Goal: Information Seeking & Learning: Learn about a topic

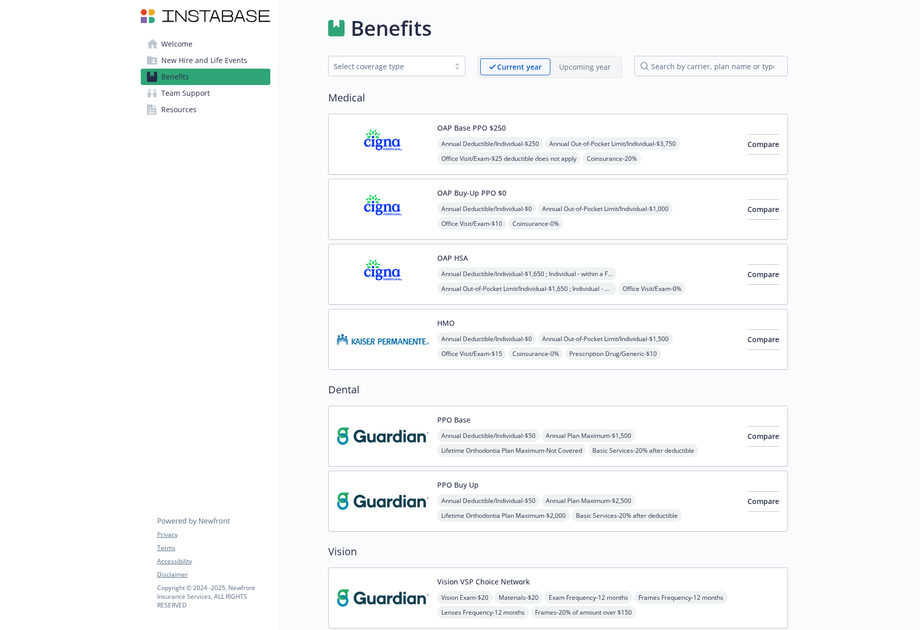
click at [198, 59] on span "New Hire and Life Events" at bounding box center [204, 60] width 86 height 16
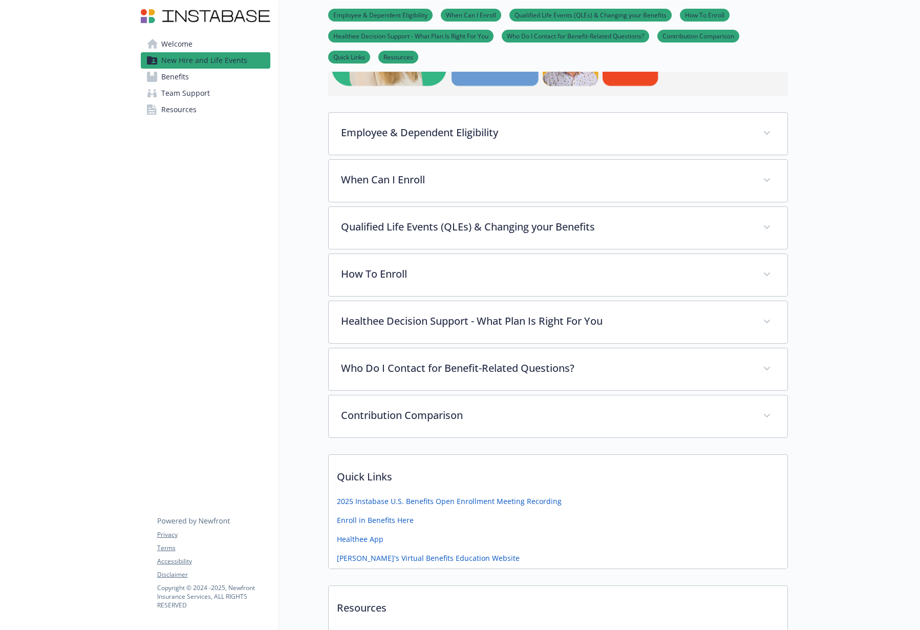
scroll to position [358, 0]
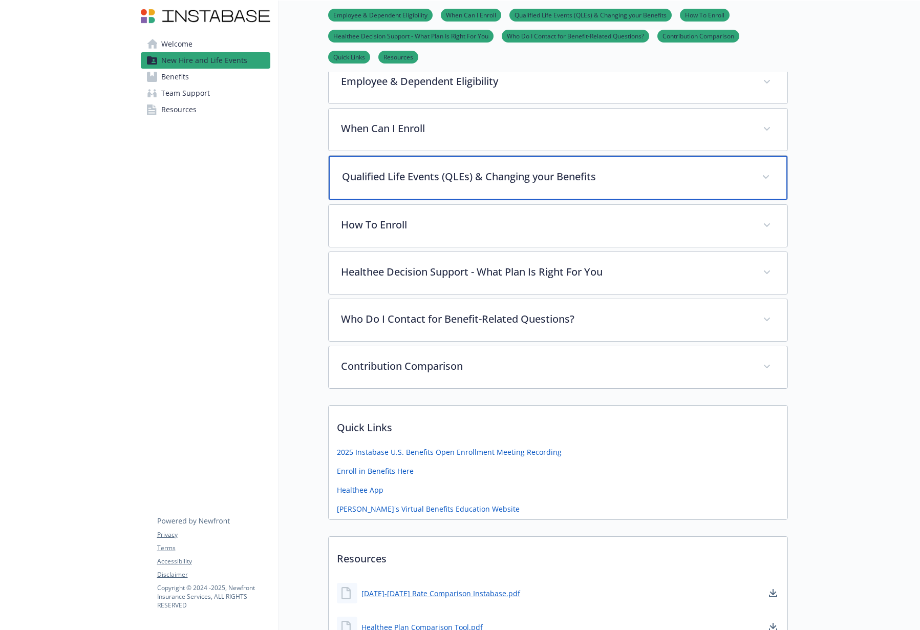
click at [620, 184] on div "Qualified Life Events (QLEs) & Changing your Benefits" at bounding box center [558, 178] width 459 height 44
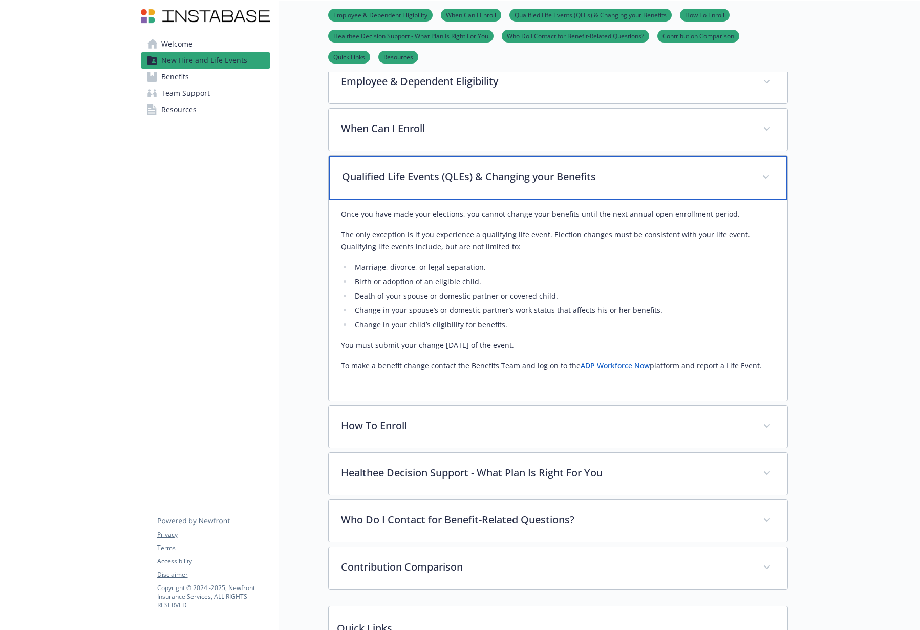
scroll to position [410, 0]
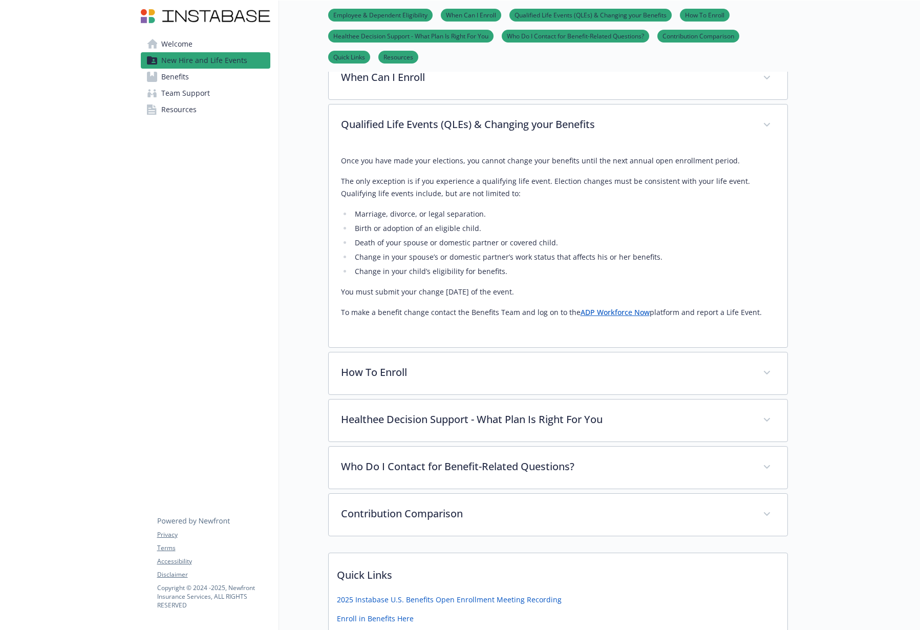
click at [613, 312] on link "ADP Workforce Now" at bounding box center [615, 312] width 69 height 10
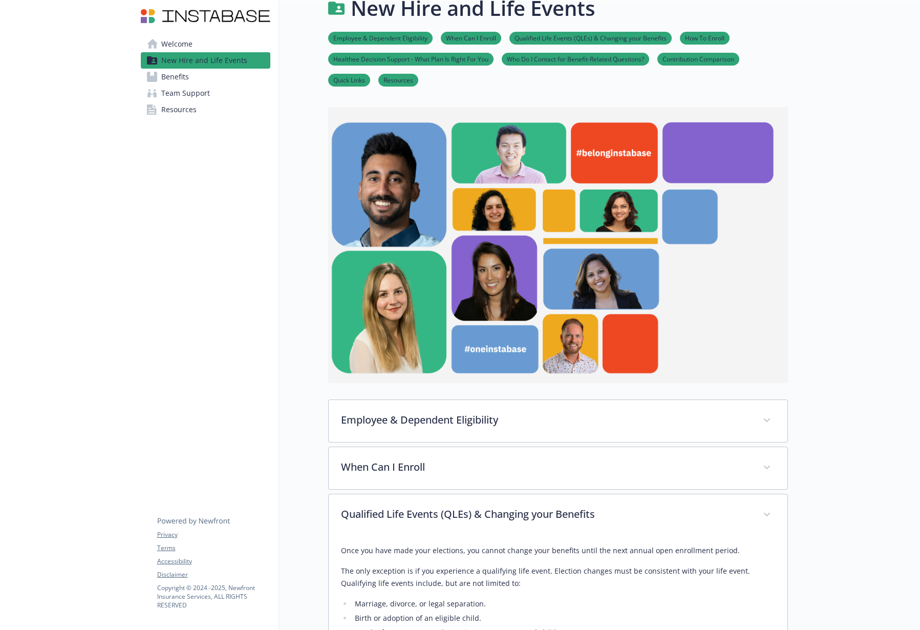
scroll to position [0, 0]
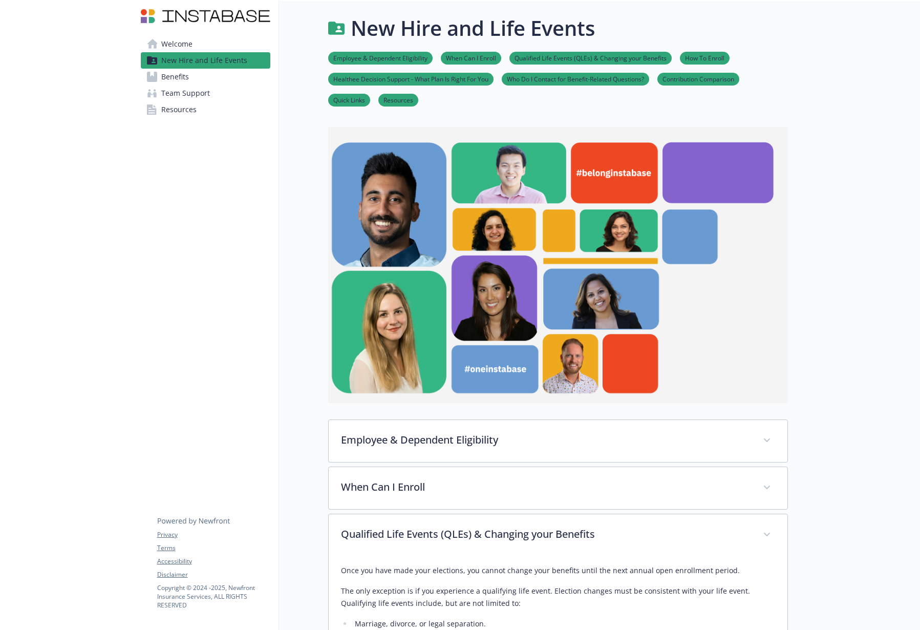
click at [179, 78] on span "Benefits" at bounding box center [175, 77] width 28 height 16
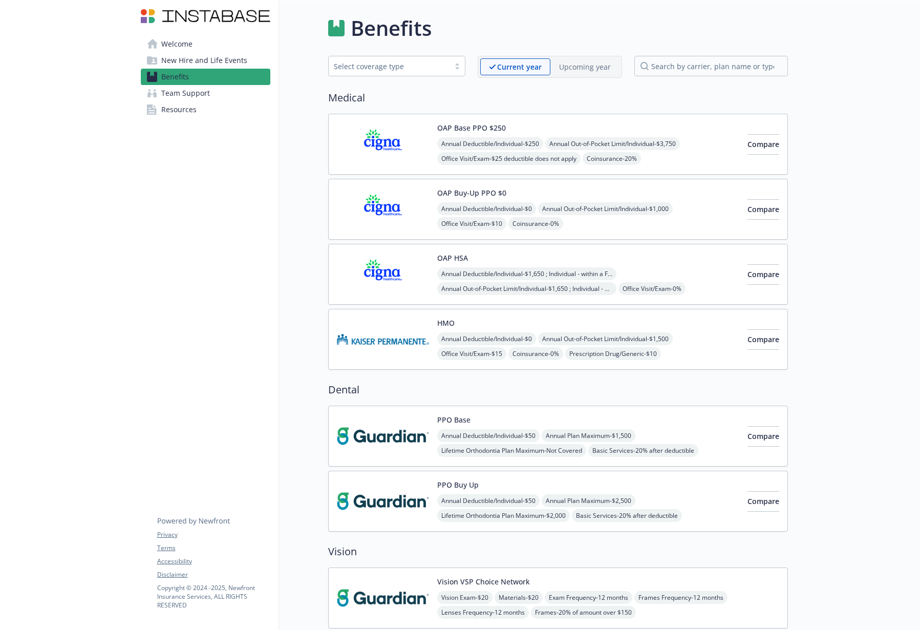
click at [418, 142] on img at bounding box center [383, 144] width 92 height 44
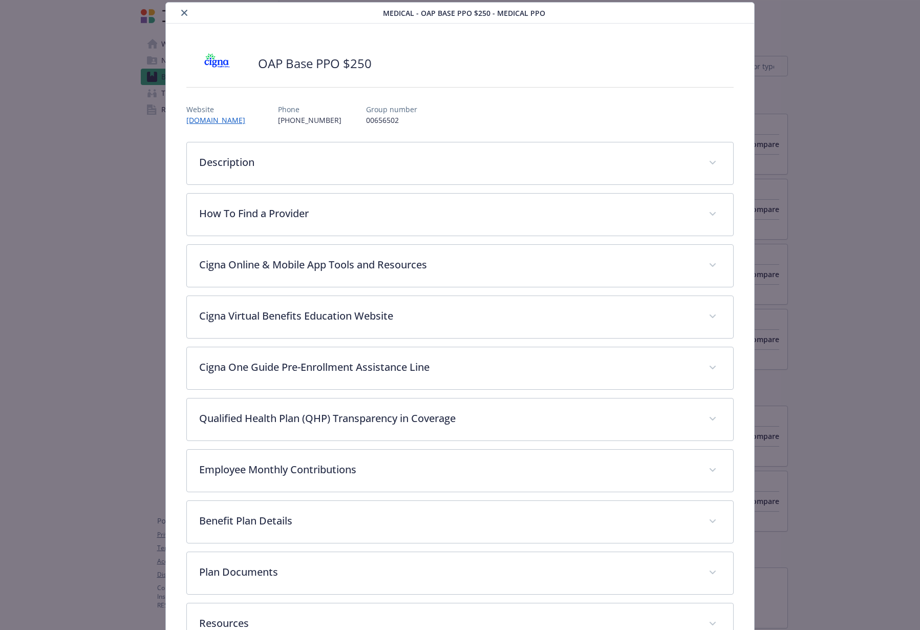
scroll to position [104, 0]
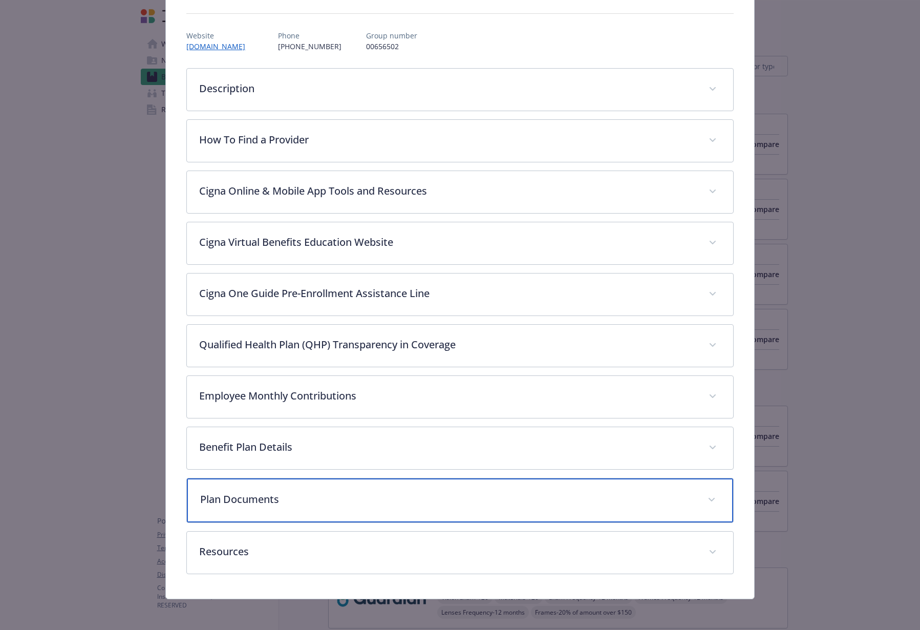
click at [481, 491] on div "Plan Documents" at bounding box center [460, 500] width 546 height 44
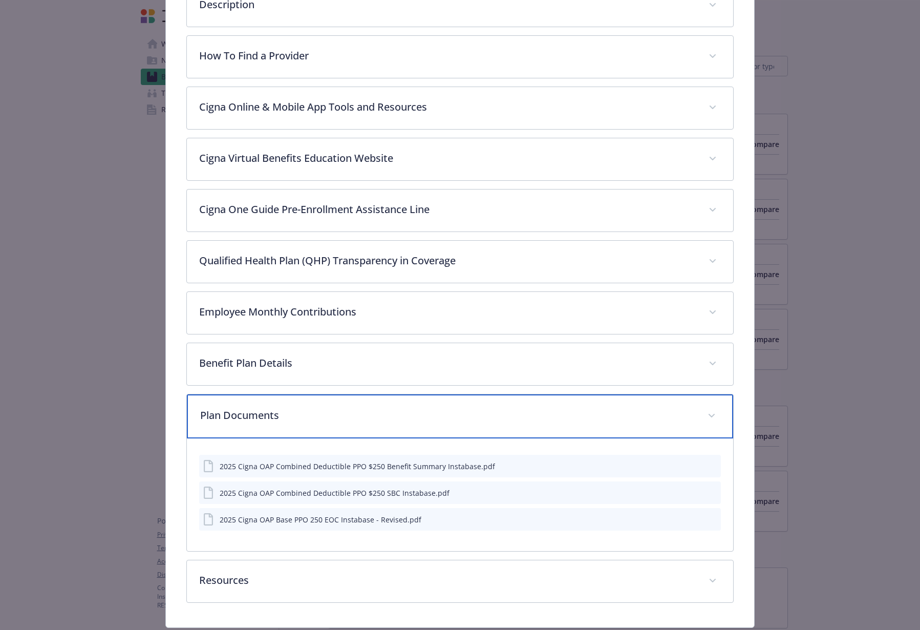
scroll to position [219, 0]
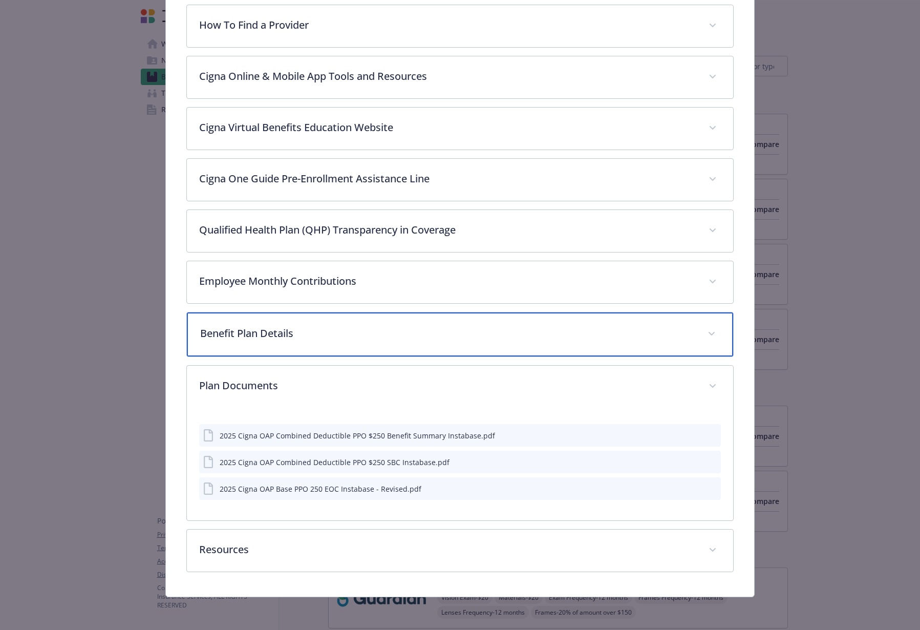
click at [449, 335] on p "Benefit Plan Details" at bounding box center [447, 333] width 495 height 15
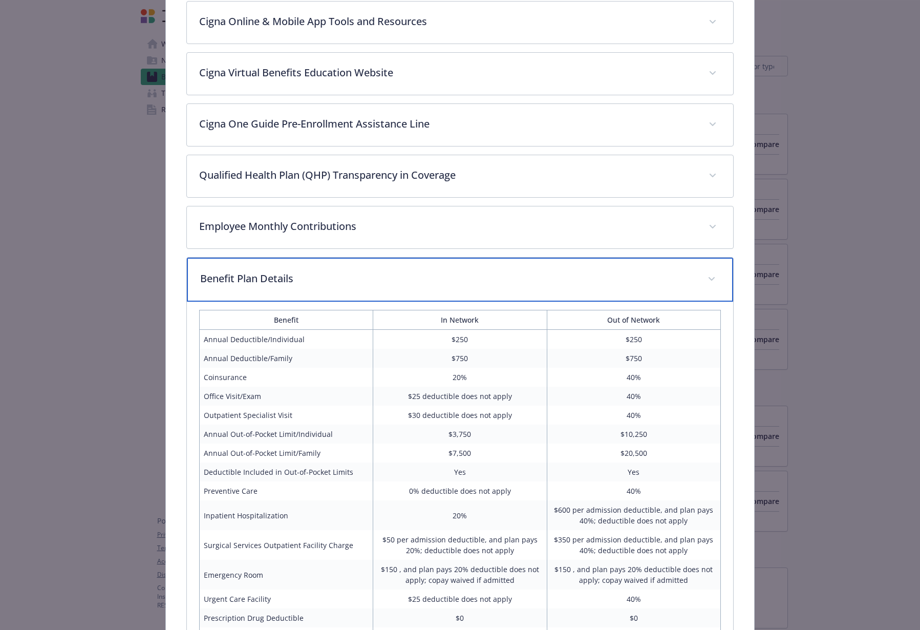
scroll to position [186, 0]
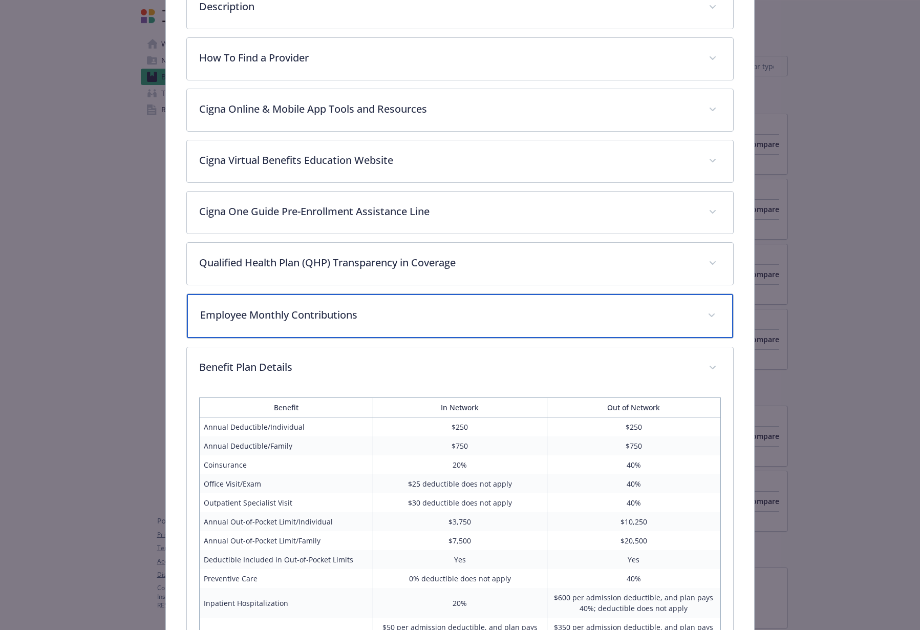
click at [505, 327] on div "Employee Monthly Contributions" at bounding box center [460, 316] width 546 height 44
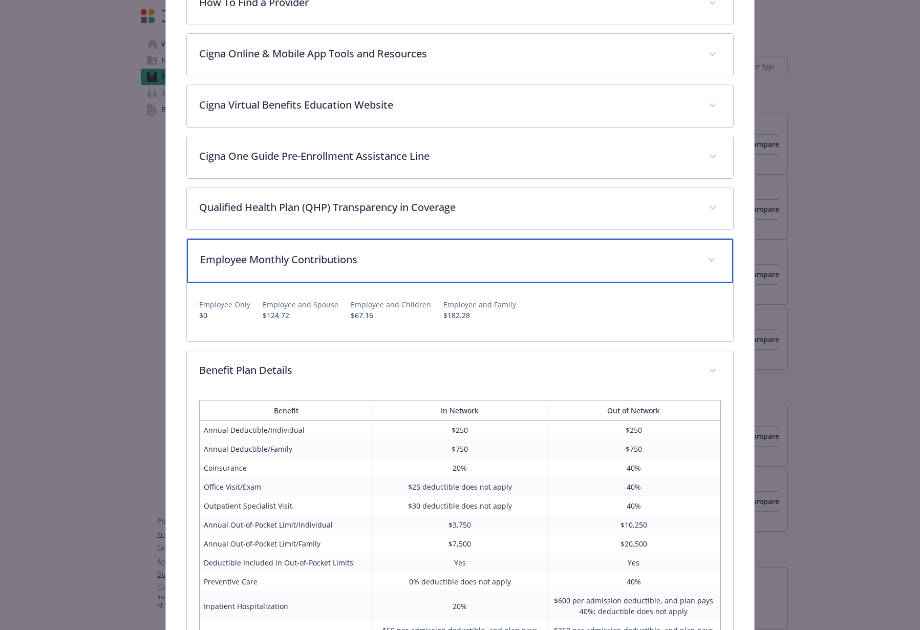
scroll to position [238, 0]
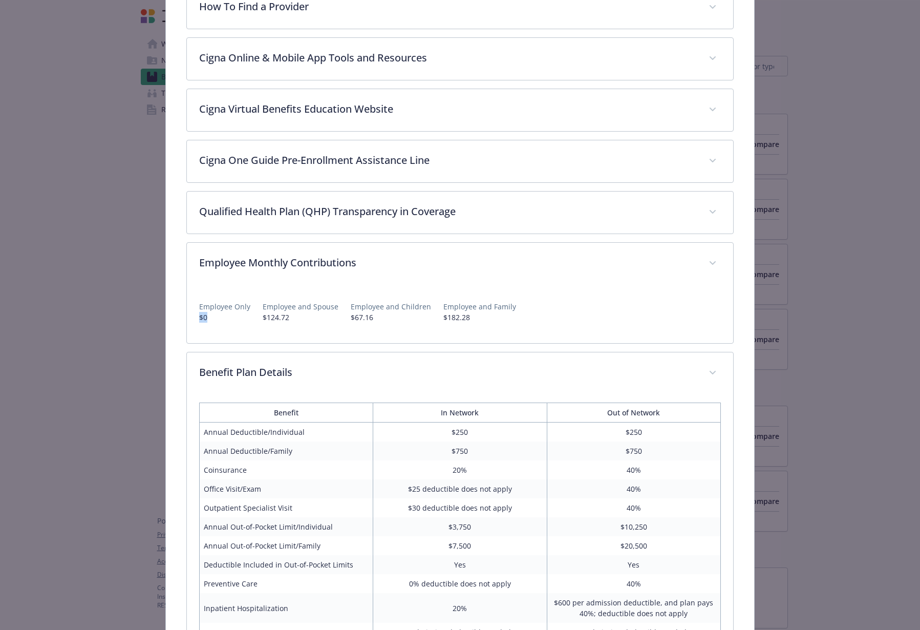
drag, startPoint x: 208, startPoint y: 321, endPoint x: 191, endPoint y: 319, distance: 17.5
click at [191, 319] on div "Employee Only $0 Employee and Spouse $124.72 Employee and Children $67.16 Emplo…" at bounding box center [460, 314] width 546 height 58
click at [177, 320] on div "OAP Base PPO $250 Website [DOMAIN_NAME] Phone [PHONE_NUMBER] Group number 00656…" at bounding box center [460, 516] width 588 height 1399
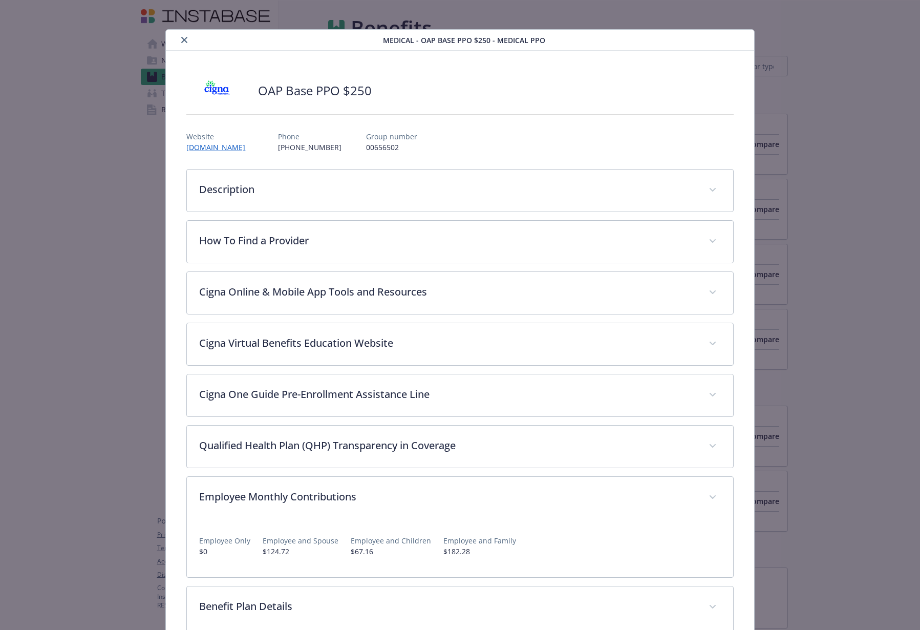
scroll to position [0, 0]
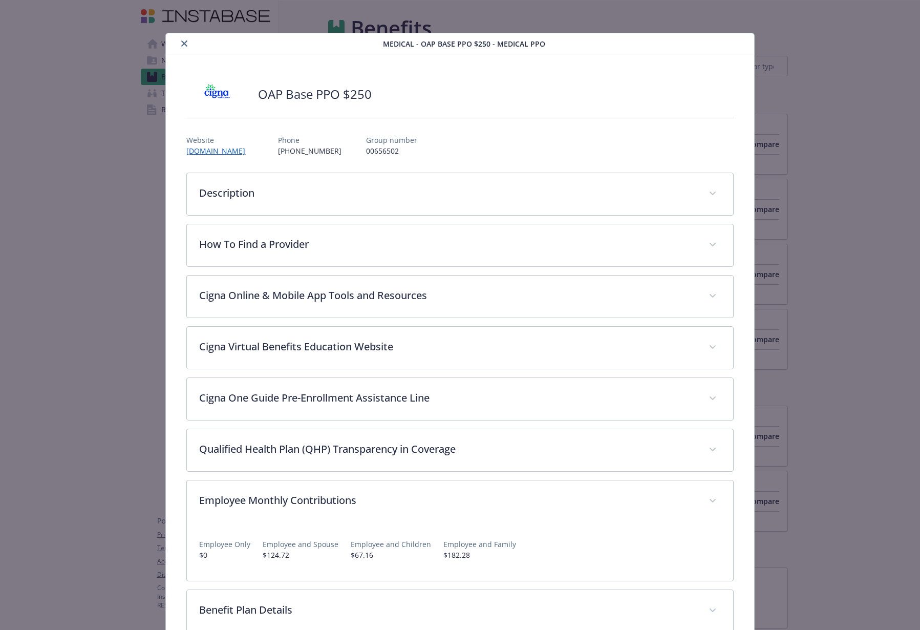
click at [183, 42] on icon "close" at bounding box center [184, 43] width 6 height 6
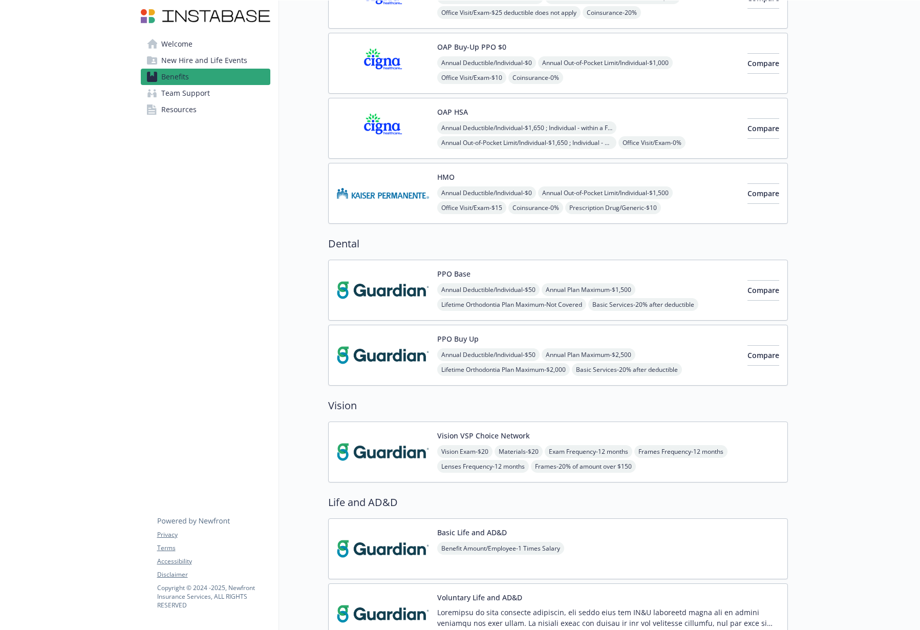
scroll to position [154, 0]
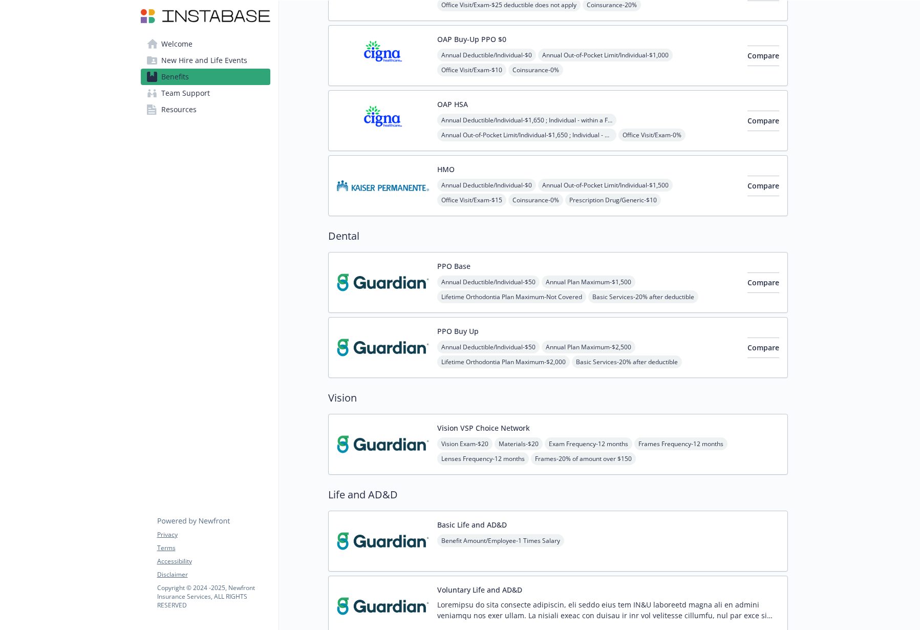
click at [397, 330] on img at bounding box center [383, 348] width 92 height 44
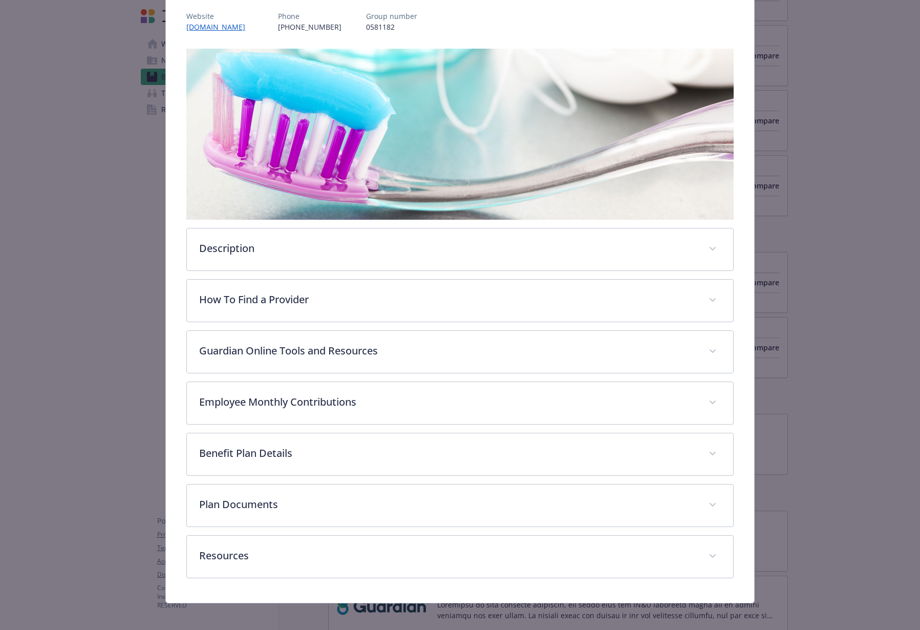
scroll to position [129, 0]
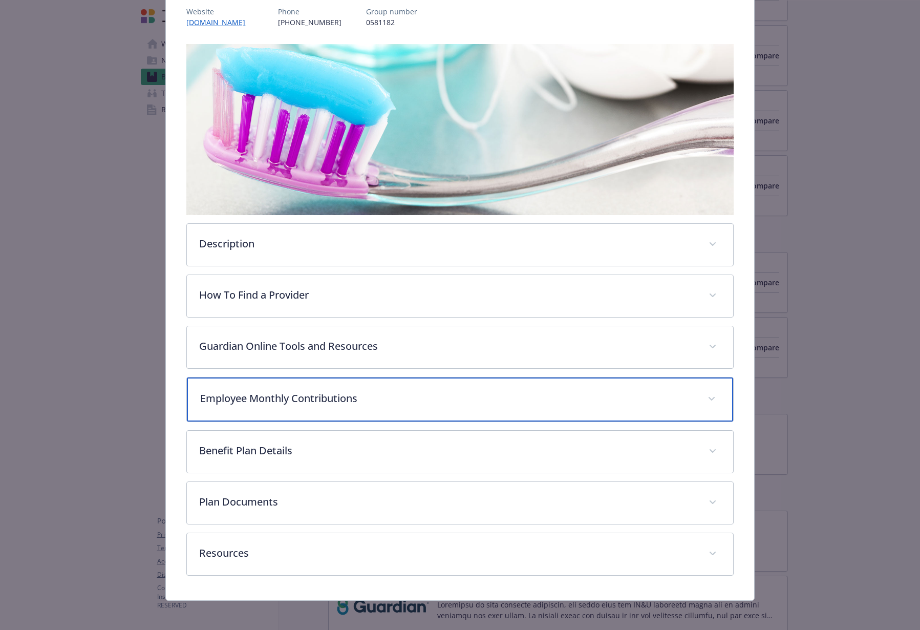
click at [378, 399] on p "Employee Monthly Contributions" at bounding box center [447, 398] width 495 height 15
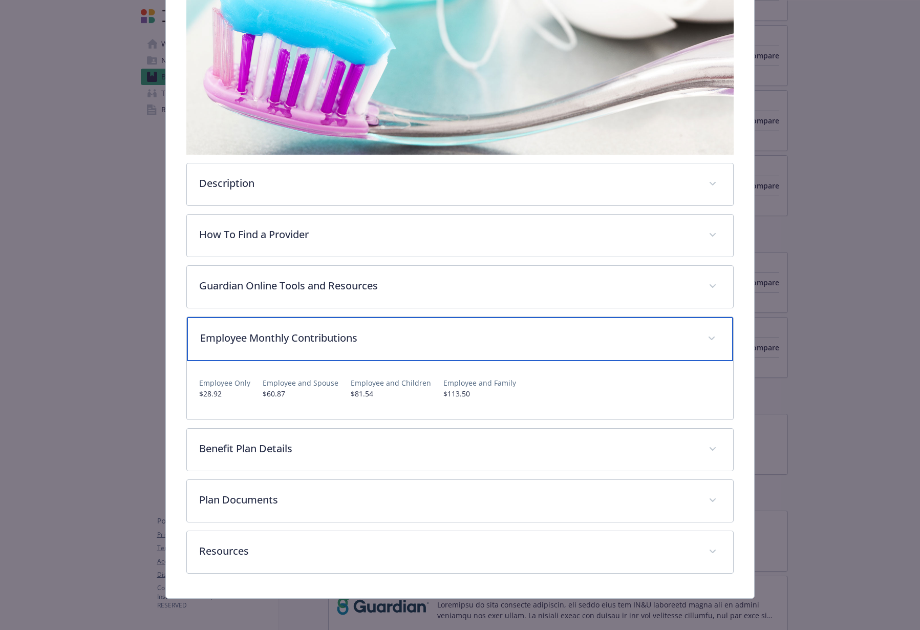
scroll to position [0, 0]
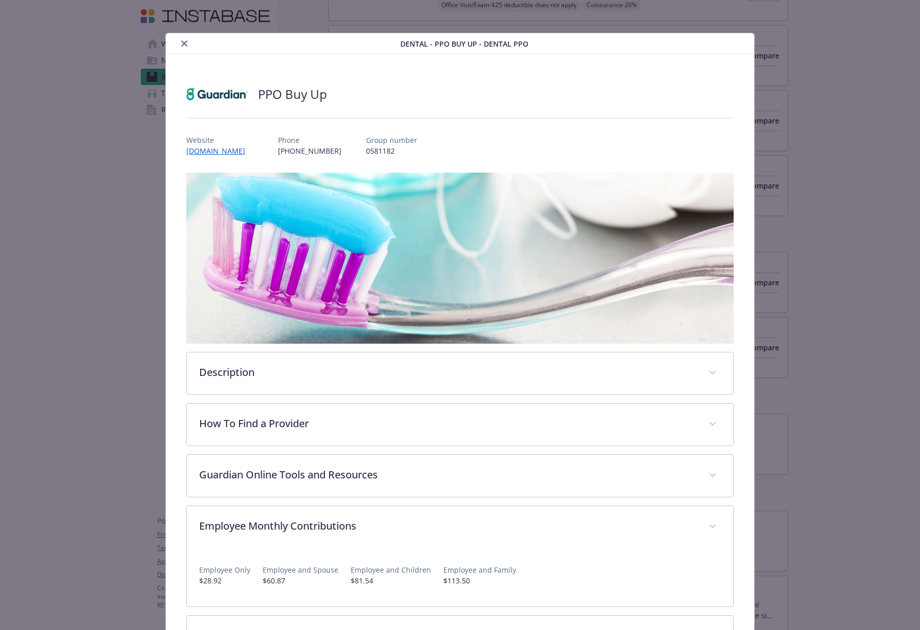
click at [185, 43] on icon "close" at bounding box center [184, 43] width 6 height 6
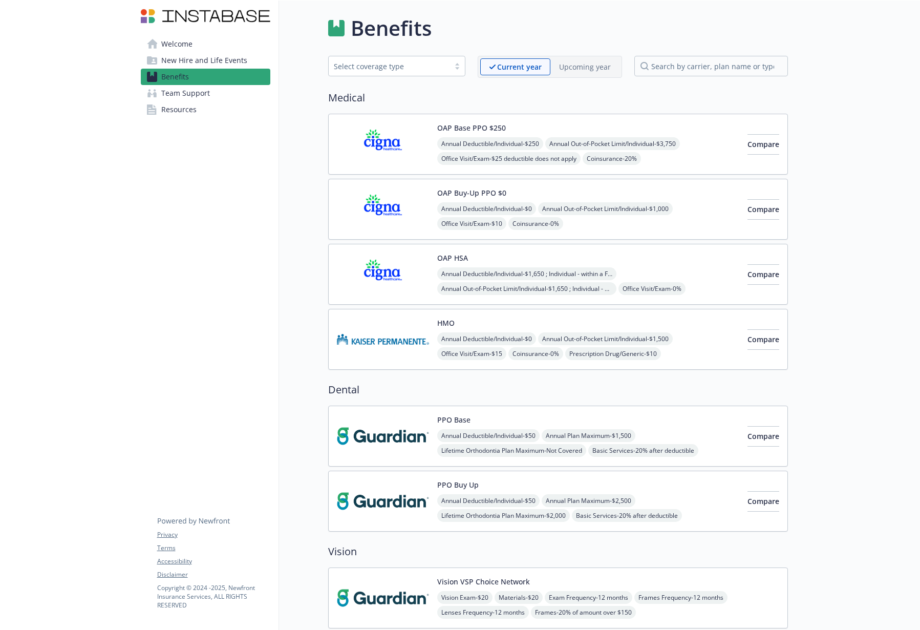
click at [584, 68] on p "Upcoming year" at bounding box center [585, 66] width 52 height 11
